Goal: Task Accomplishment & Management: Manage account settings

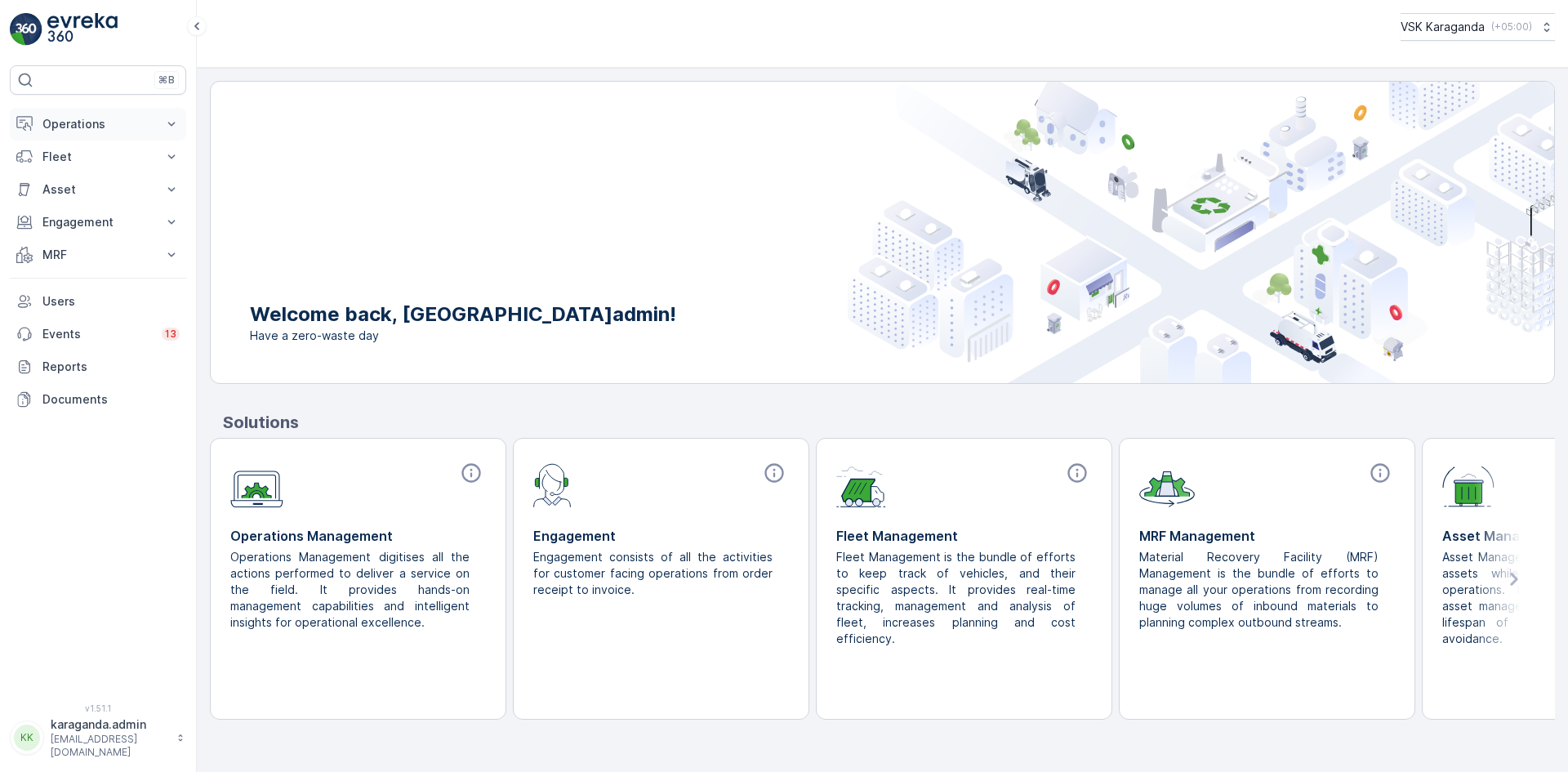
click at [74, 131] on button "Operations" at bounding box center [98, 124] width 176 height 32
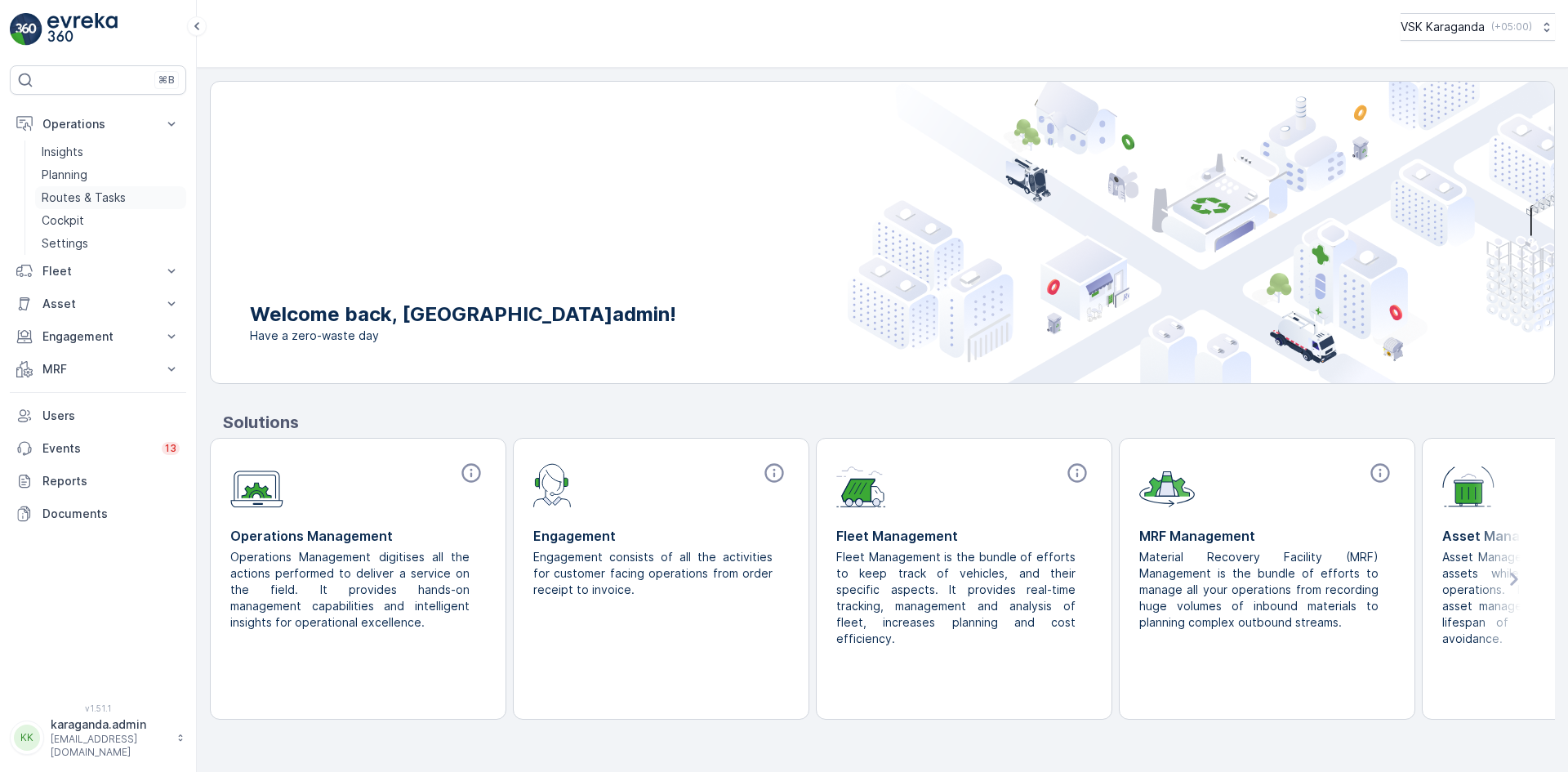
click at [115, 205] on p "Routes & Tasks" at bounding box center [83, 198] width 84 height 17
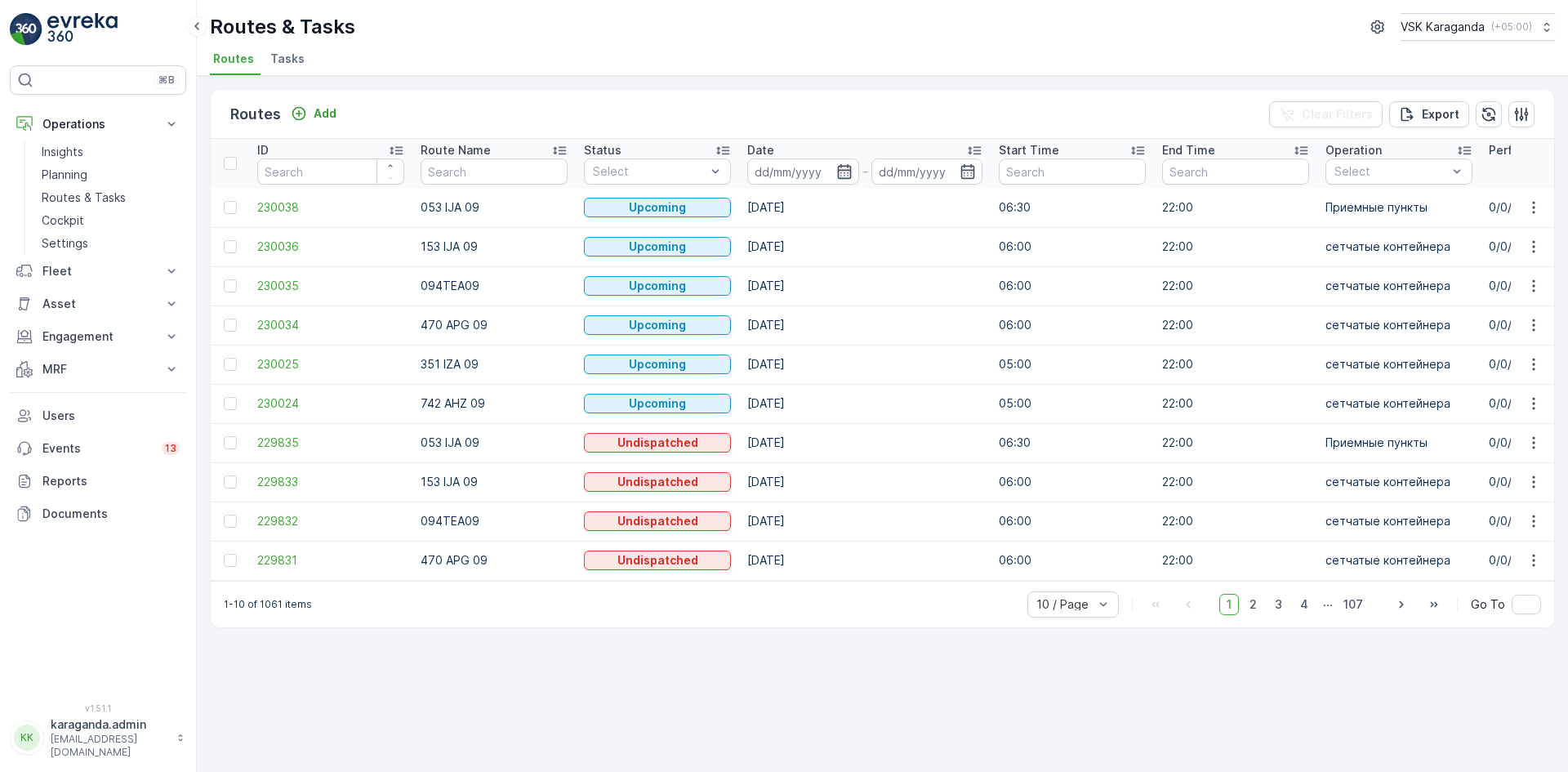
click at [841, 171] on icon "button" at bounding box center [844, 172] width 14 height 15
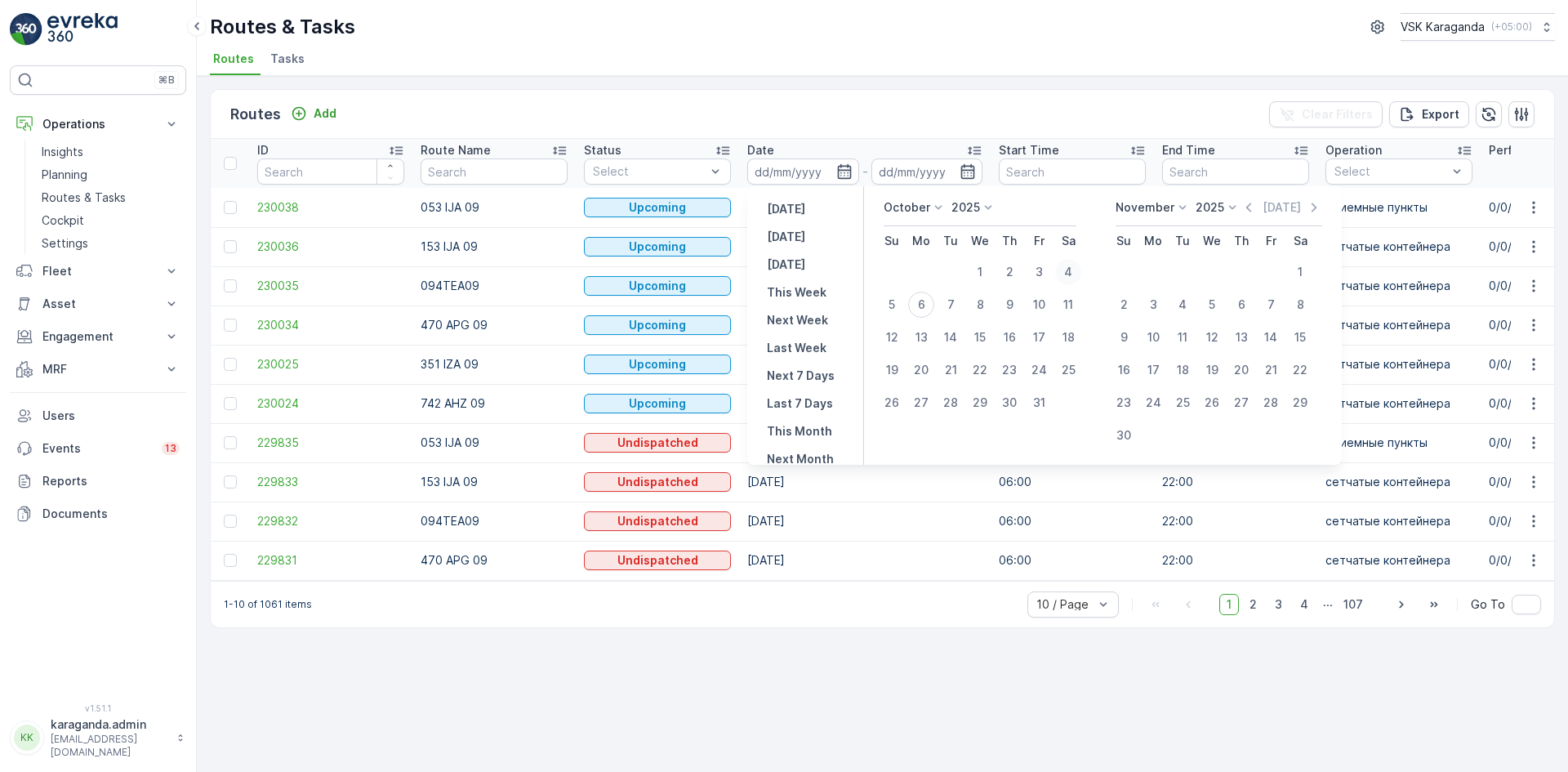
click at [1066, 268] on div "4" at bounding box center [1068, 271] width 26 height 26
type input "[DATE]"
click at [1066, 268] on div "4" at bounding box center [1068, 271] width 26 height 26
type input "[DATE]"
click at [1066, 266] on div "4" at bounding box center [1068, 271] width 26 height 26
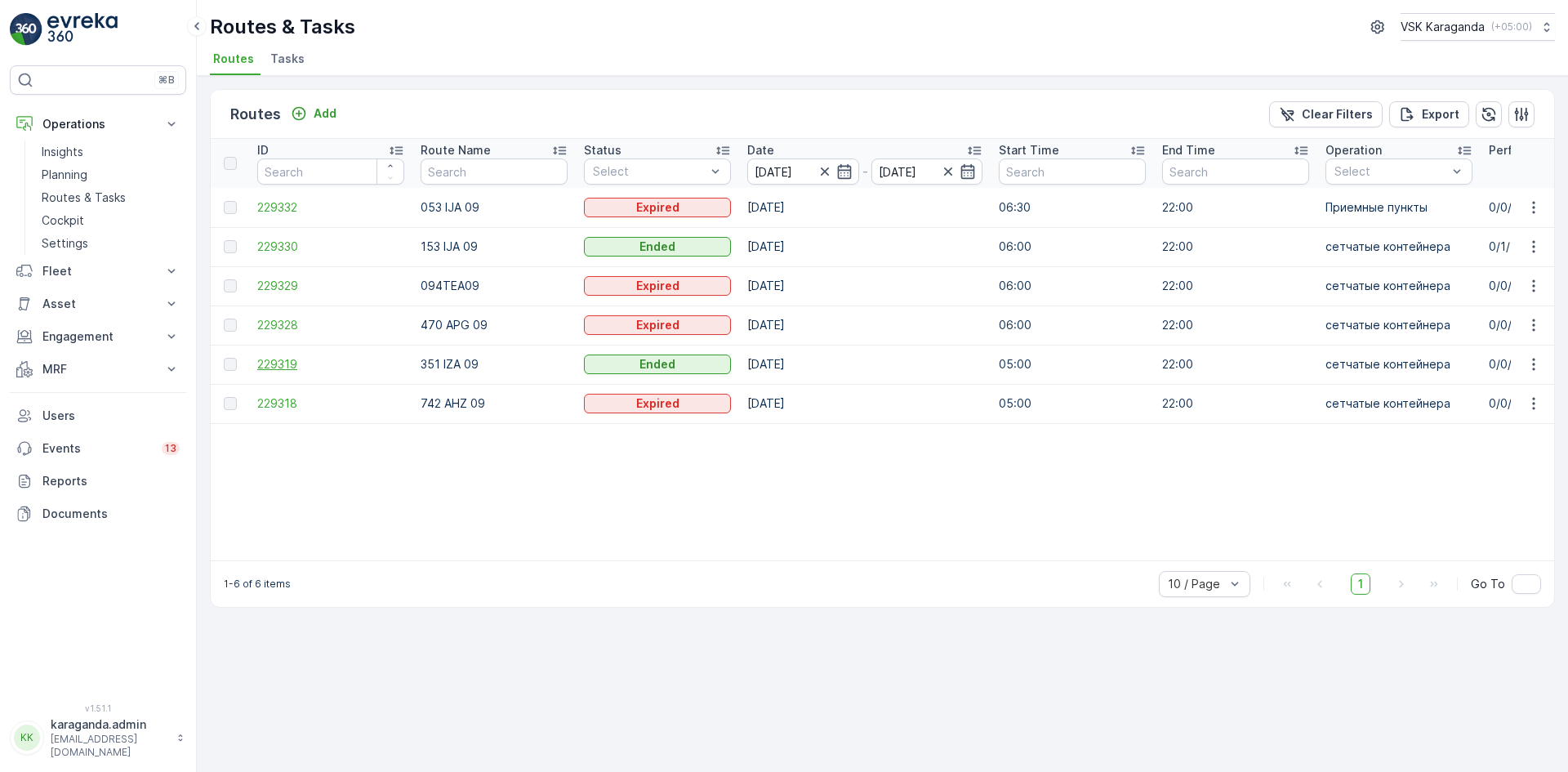
click at [287, 360] on span "229319" at bounding box center [330, 365] width 147 height 17
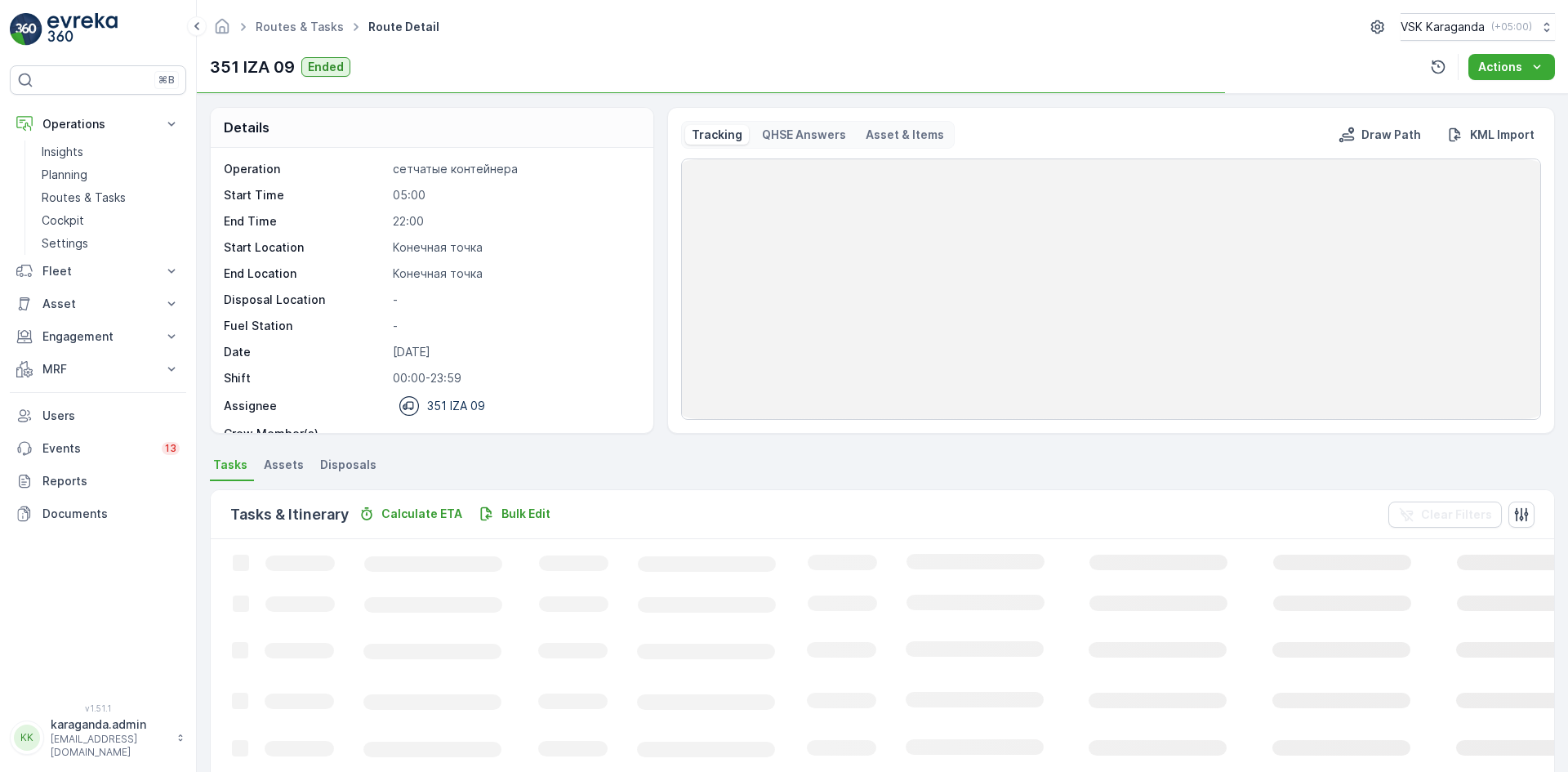
click at [350, 464] on span "Disposals" at bounding box center [348, 465] width 56 height 17
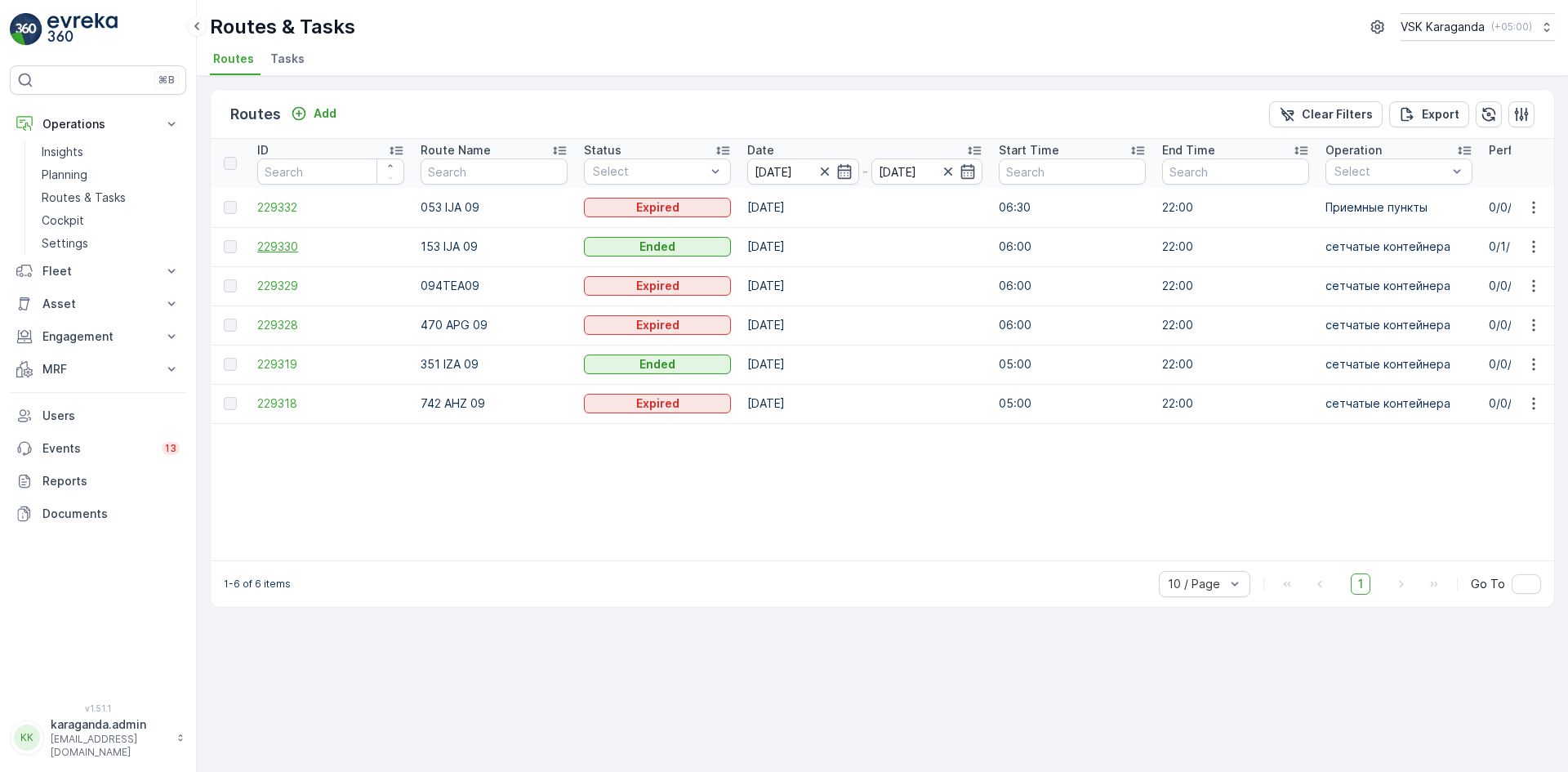
click at [289, 238] on span "229330" at bounding box center [330, 247] width 147 height 17
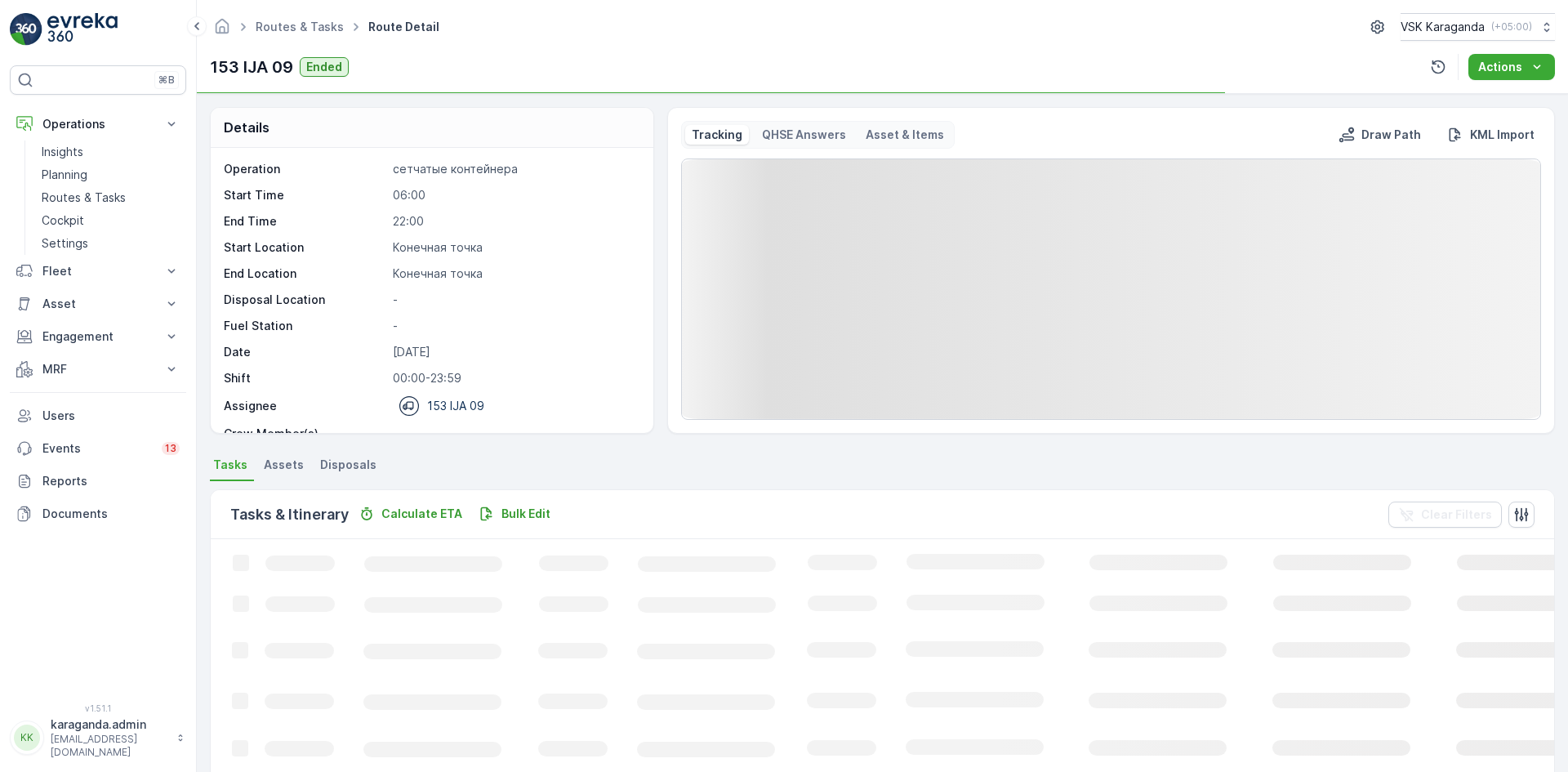
click at [357, 460] on span "Disposals" at bounding box center [348, 465] width 56 height 17
